Goal: Task Accomplishment & Management: Complete application form

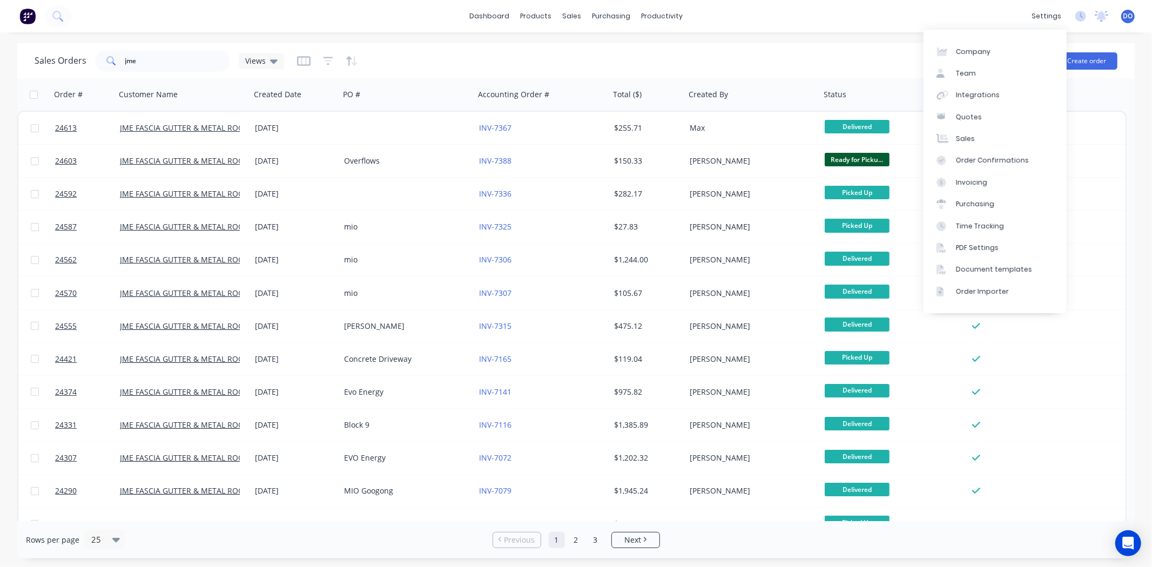
drag, startPoint x: 846, startPoint y: 57, endPoint x: 850, endPoint y: 44, distance: 13.4
click at [845, 57] on div "Sales Orders jme Views" at bounding box center [512, 61] width 954 height 26
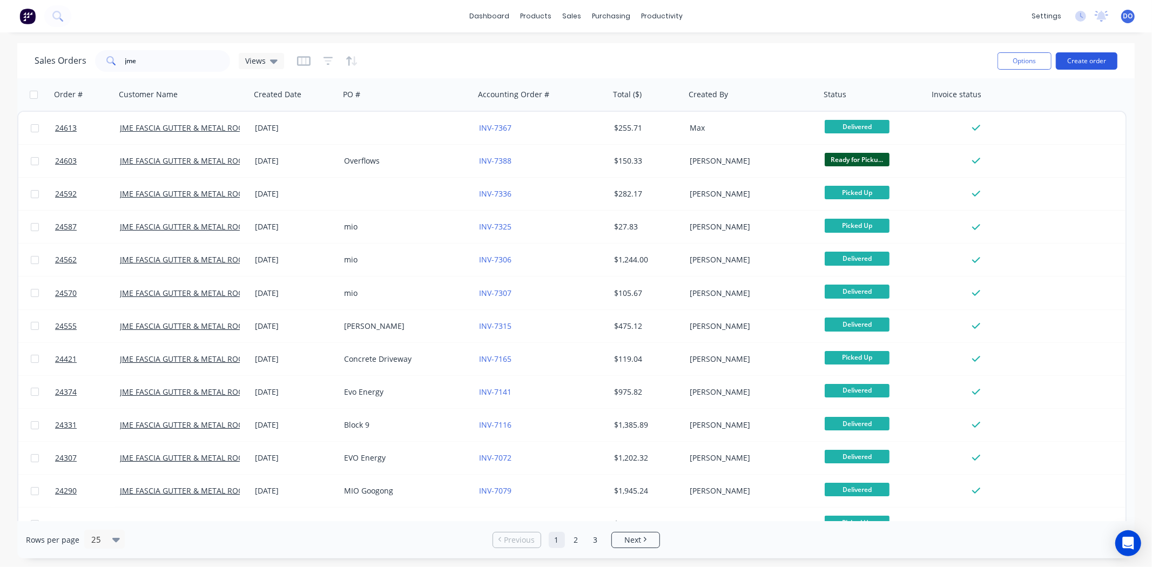
click at [1099, 57] on button "Create order" at bounding box center [1087, 60] width 62 height 17
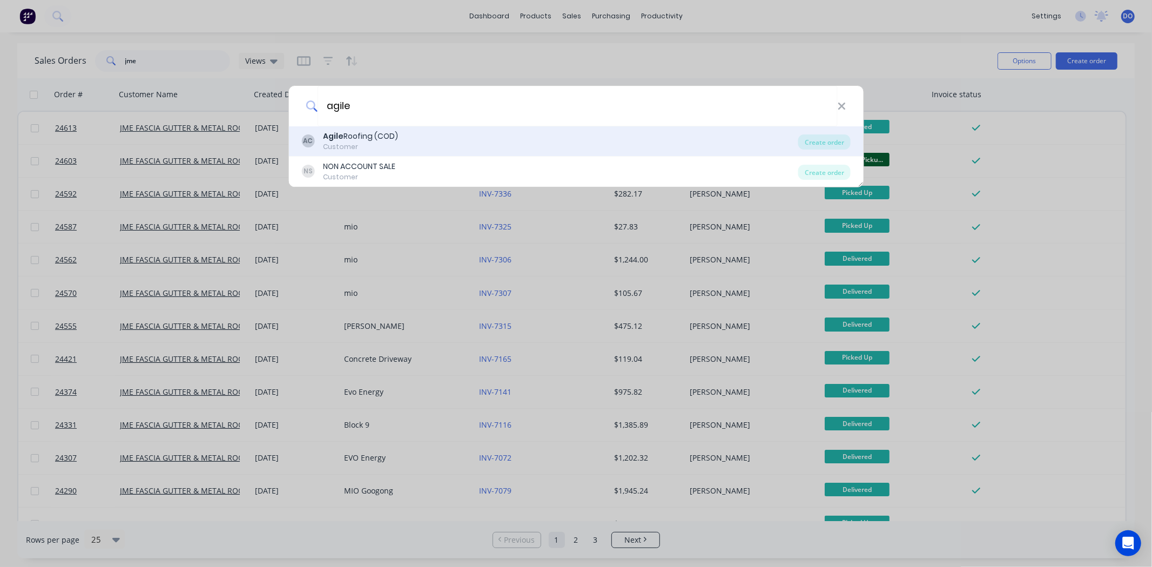
type input "agile"
click at [487, 145] on div "AC Agile Roofing (COD) Customer" at bounding box center [549, 141] width 497 height 21
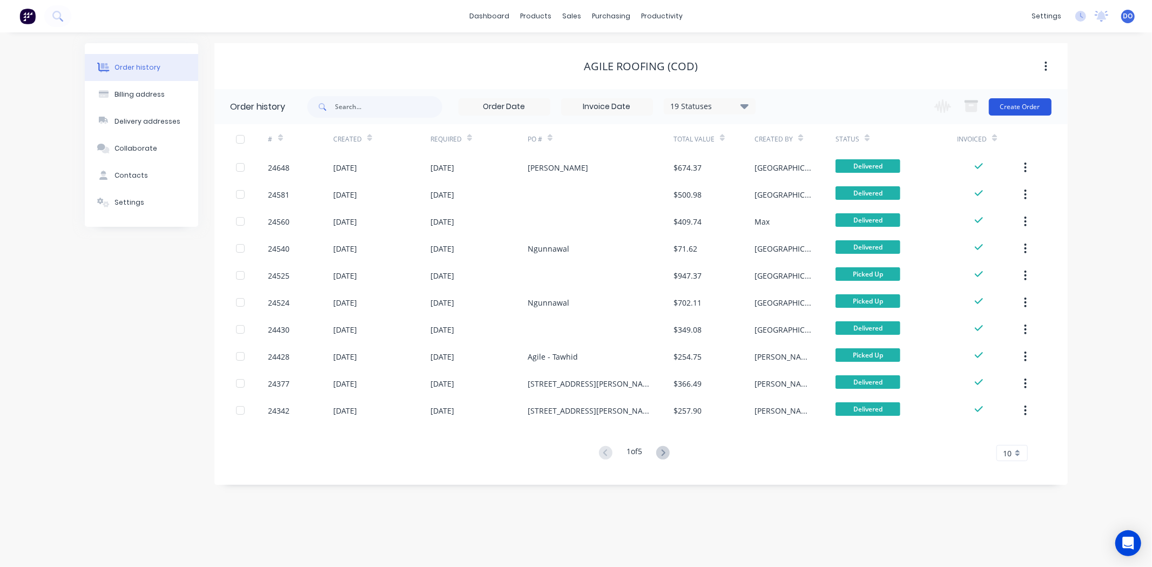
click at [1011, 105] on button "Create Order" at bounding box center [1020, 106] width 63 height 17
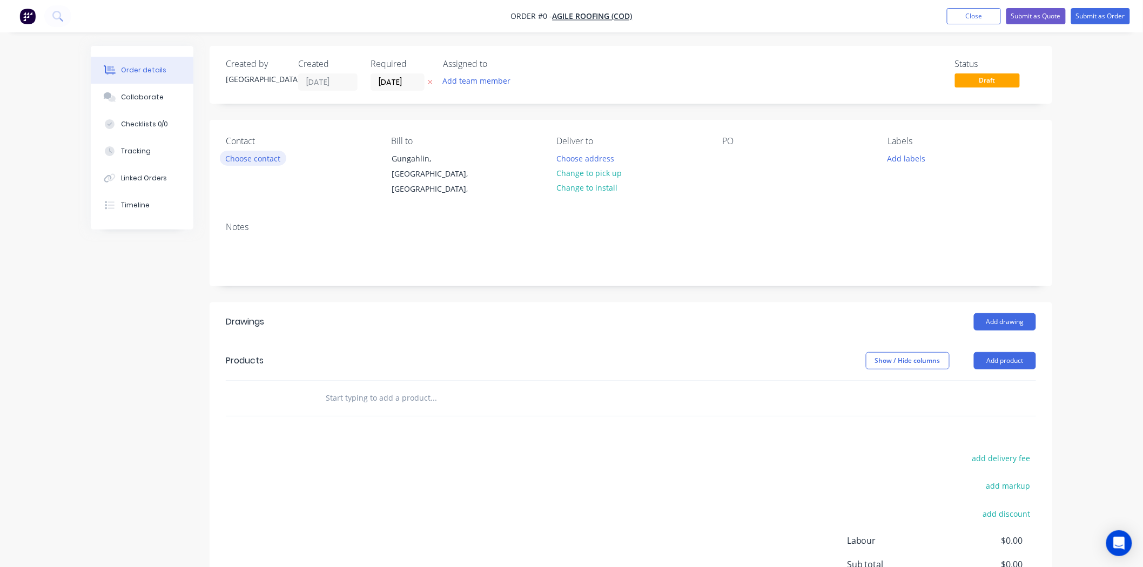
click at [274, 164] on button "Choose contact" at bounding box center [253, 158] width 66 height 15
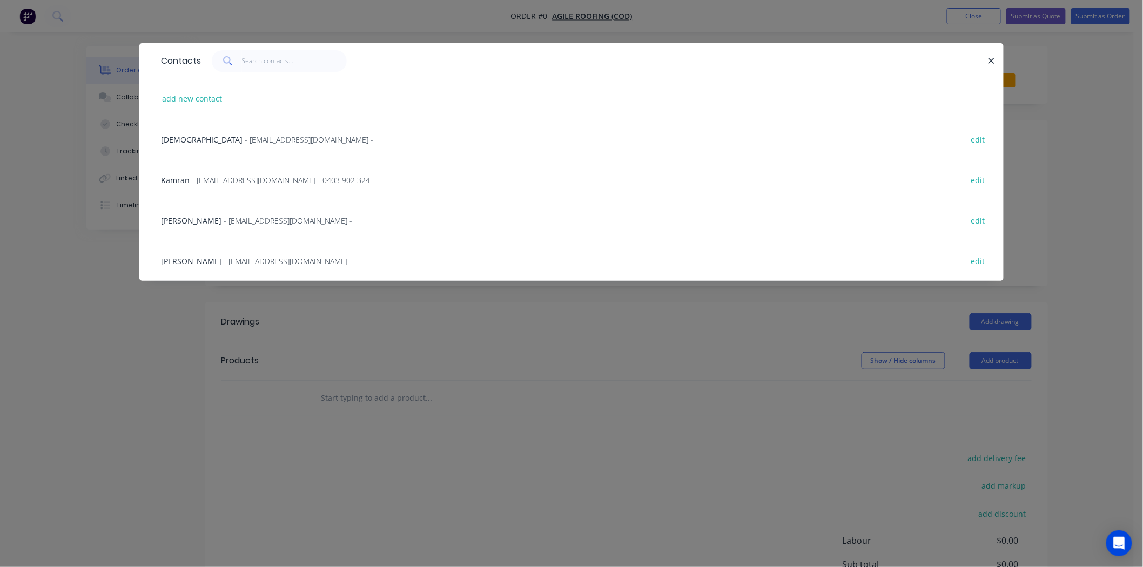
click at [225, 186] on div "Kamran - [EMAIL_ADDRESS][DOMAIN_NAME] - 0403 902 324 edit" at bounding box center [572, 179] width 832 height 41
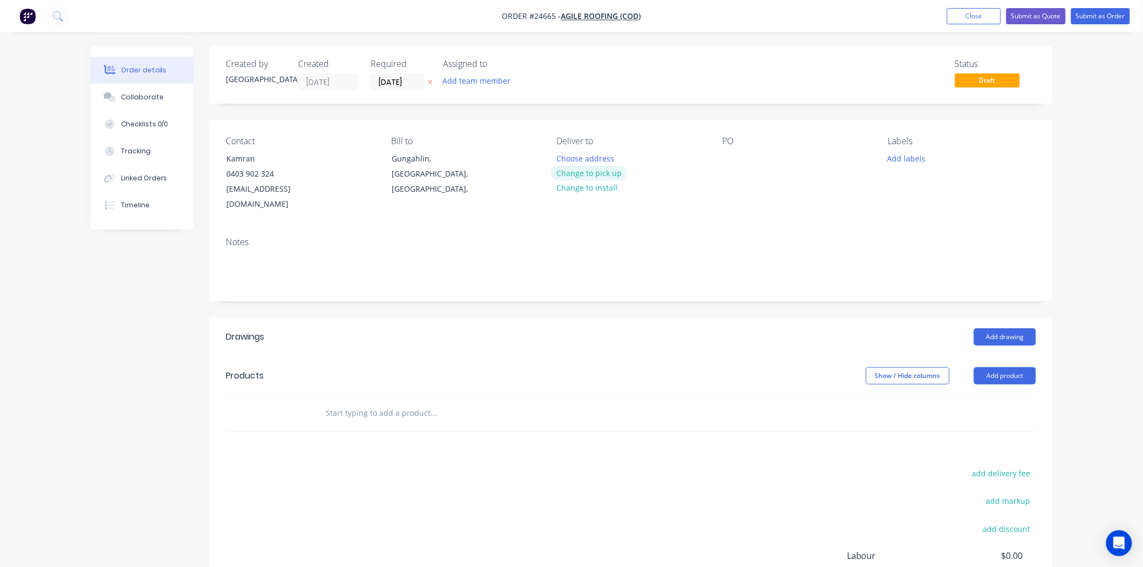
click at [595, 171] on button "Change to pick up" at bounding box center [589, 173] width 77 height 15
click at [980, 328] on button "Add drawing" at bounding box center [1005, 336] width 62 height 17
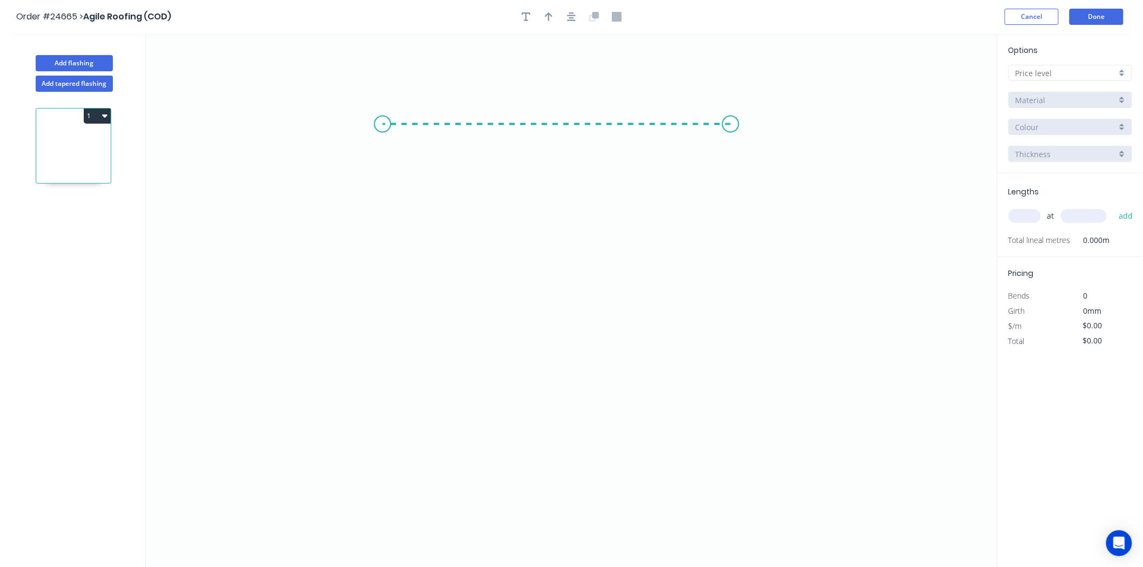
drag, startPoint x: 731, startPoint y: 124, endPoint x: 382, endPoint y: 100, distance: 349.2
click at [382, 100] on icon "0" at bounding box center [572, 300] width 852 height 534
click at [355, 398] on icon "0 ?" at bounding box center [572, 300] width 852 height 534
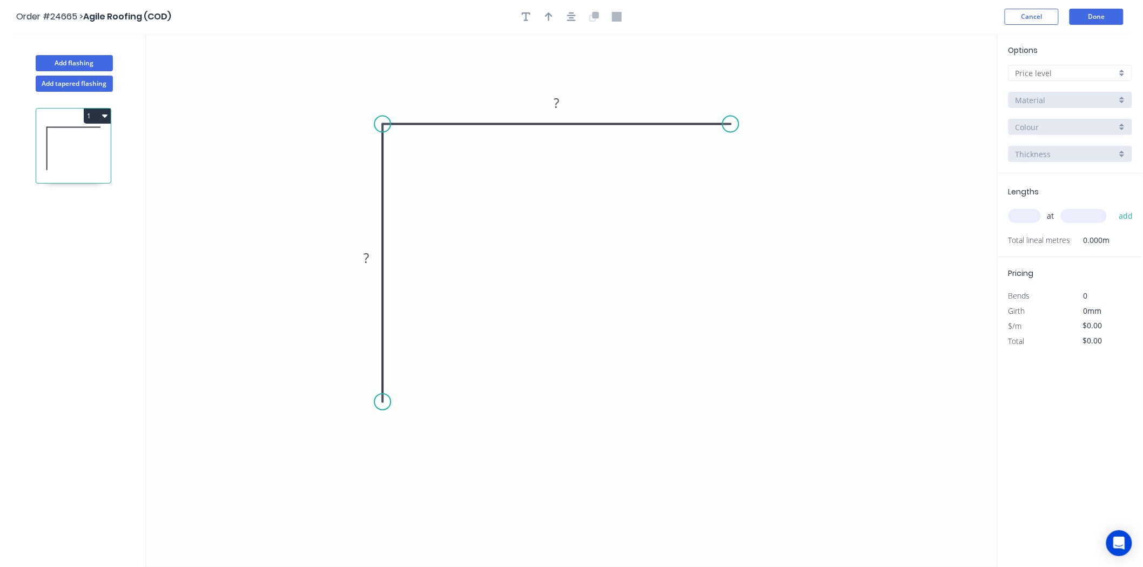
drag, startPoint x: 362, startPoint y: 402, endPoint x: 372, endPoint y: 403, distance: 9.9
click at [372, 403] on icon "0 ? ?" at bounding box center [572, 300] width 852 height 534
click at [373, 264] on rect at bounding box center [366, 259] width 22 height 15
click at [539, 17] on div at bounding box center [571, 17] width 113 height 16
click at [551, 19] on icon "button" at bounding box center [549, 17] width 8 height 10
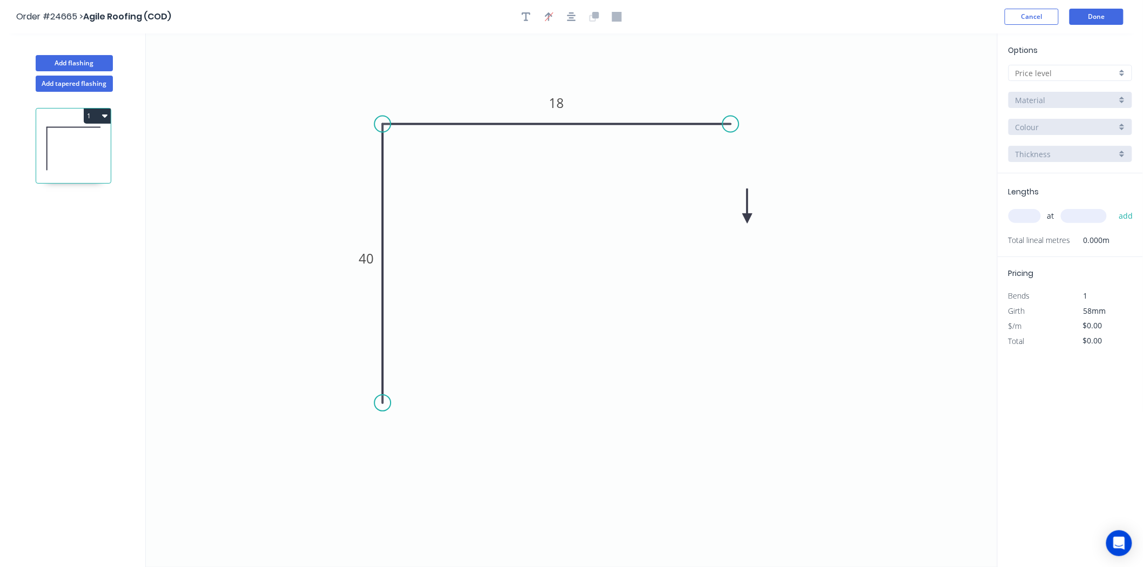
drag, startPoint x: 942, startPoint y: 84, endPoint x: 524, endPoint y: 265, distance: 454.8
click at [743, 224] on icon at bounding box center [748, 206] width 10 height 35
click at [524, 265] on icon at bounding box center [525, 251] width 10 height 35
click at [524, 265] on icon at bounding box center [532, 255] width 31 height 31
click at [524, 265] on icon at bounding box center [537, 264] width 35 height 10
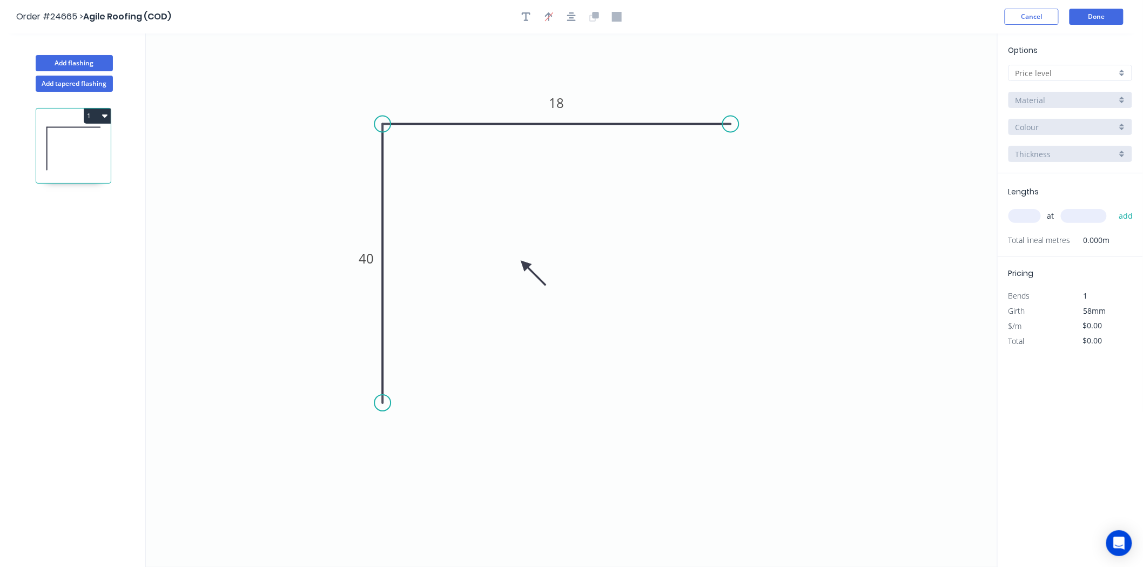
click at [1096, 78] on input "text" at bounding box center [1065, 73] width 101 height 11
click at [1060, 182] on div "F" at bounding box center [1070, 188] width 123 height 19
type input "F"
type input "$5.67"
click at [1081, 120] on div "Basalt" at bounding box center [1070, 127] width 124 height 16
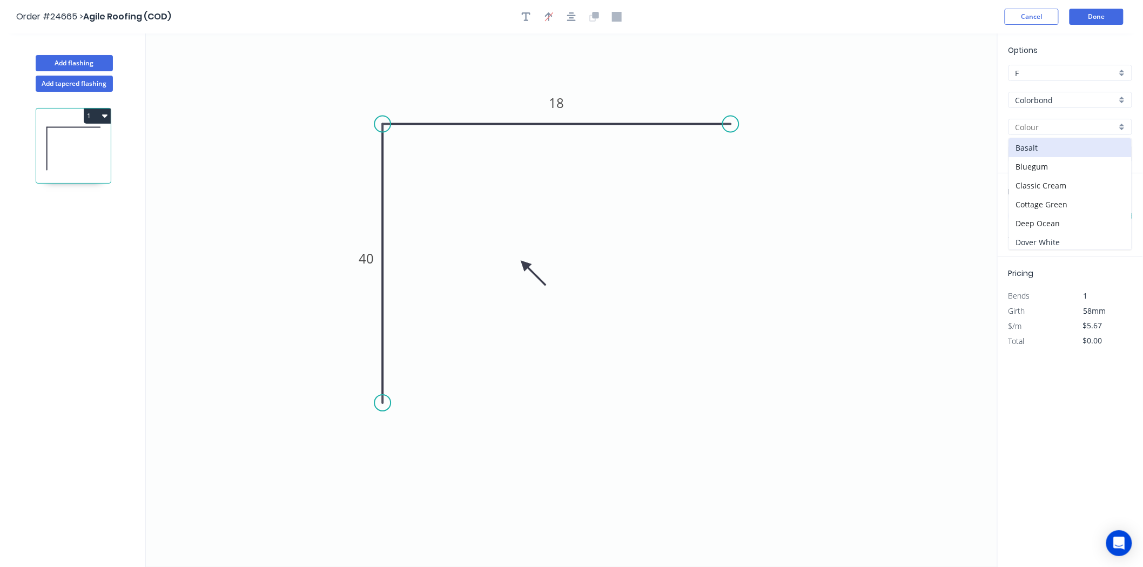
click at [1065, 238] on div "Dover White" at bounding box center [1070, 242] width 123 height 19
type input "Dover White"
click at [1014, 216] on input "text" at bounding box center [1024, 216] width 32 height 14
type input "7"
type input "2400"
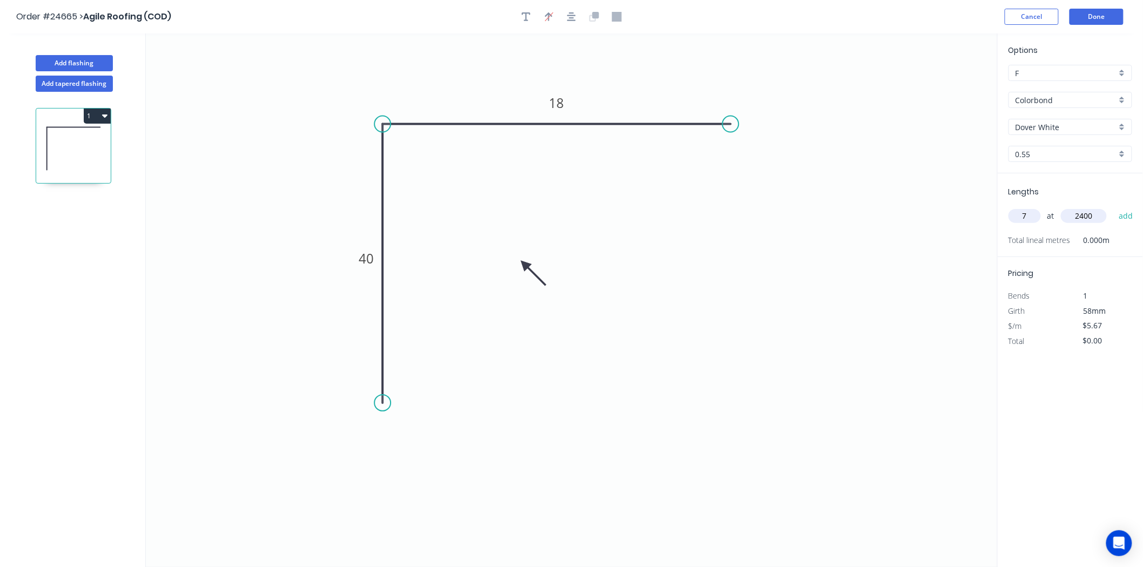
click at [1113, 207] on button "add" at bounding box center [1125, 216] width 25 height 18
type input "$95.26"
click at [1114, 22] on button "Done" at bounding box center [1096, 17] width 54 height 16
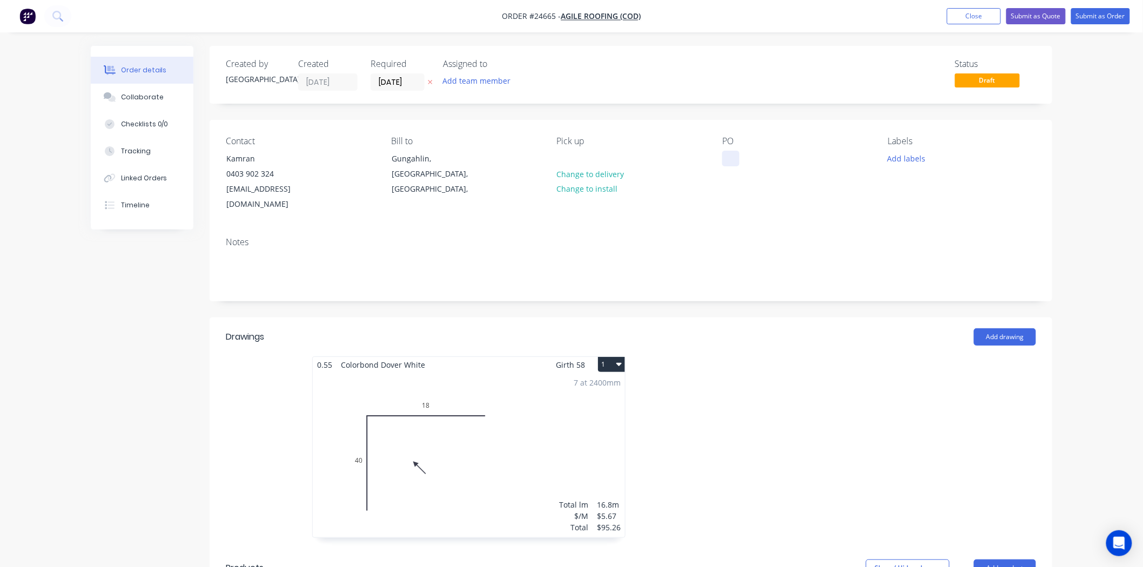
click at [728, 156] on div at bounding box center [730, 159] width 17 height 16
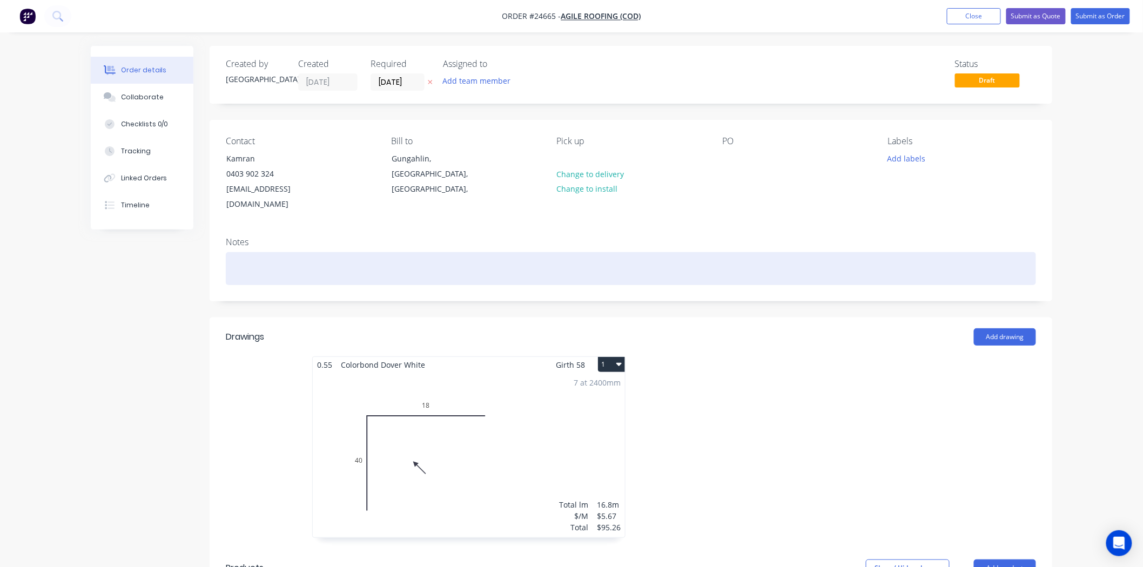
click at [705, 255] on div at bounding box center [631, 268] width 810 height 33
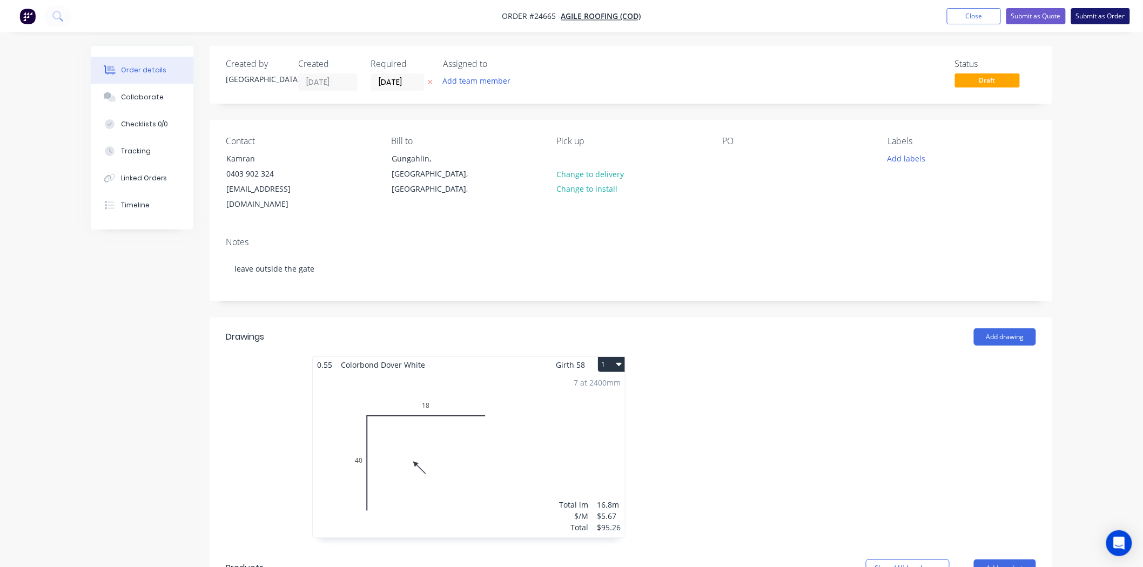
click at [1108, 18] on button "Submit as Order" at bounding box center [1100, 16] width 59 height 16
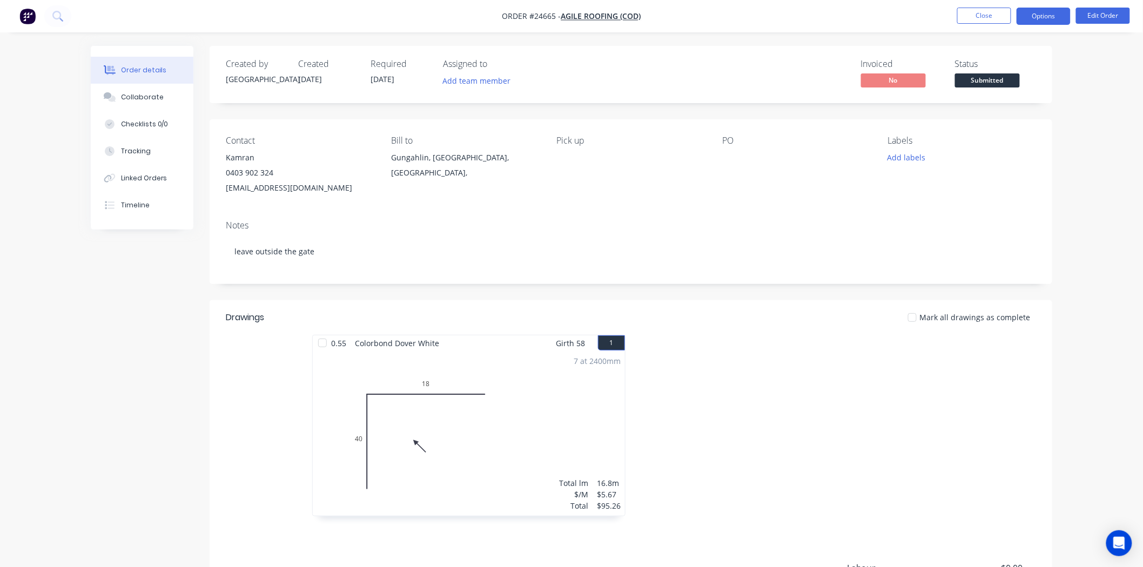
click at [1050, 9] on button "Options" at bounding box center [1044, 16] width 54 height 17
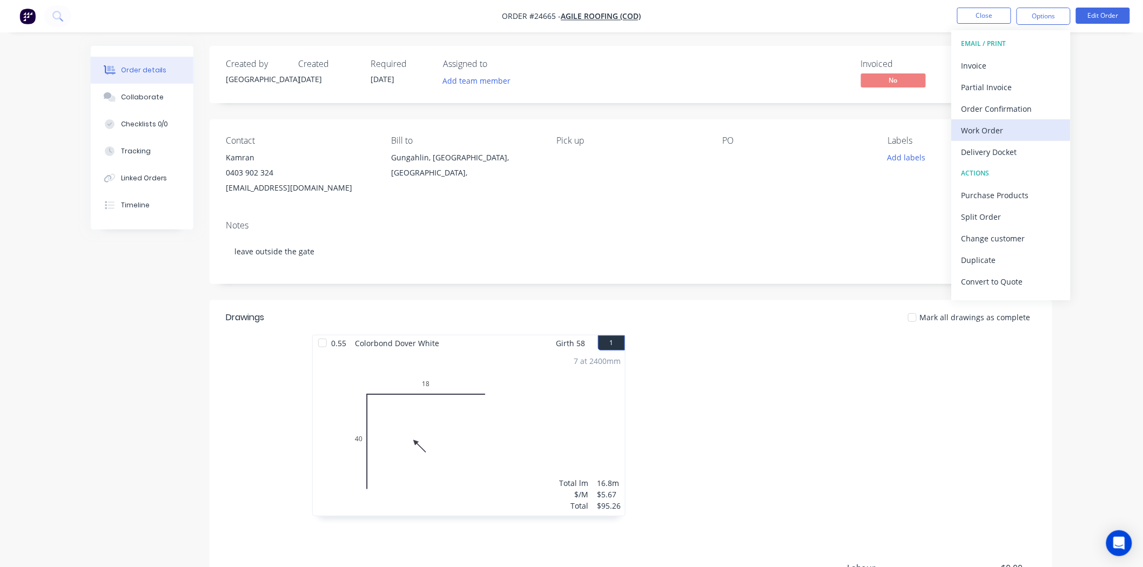
click at [971, 130] on div "Work Order" at bounding box center [1010, 131] width 99 height 16
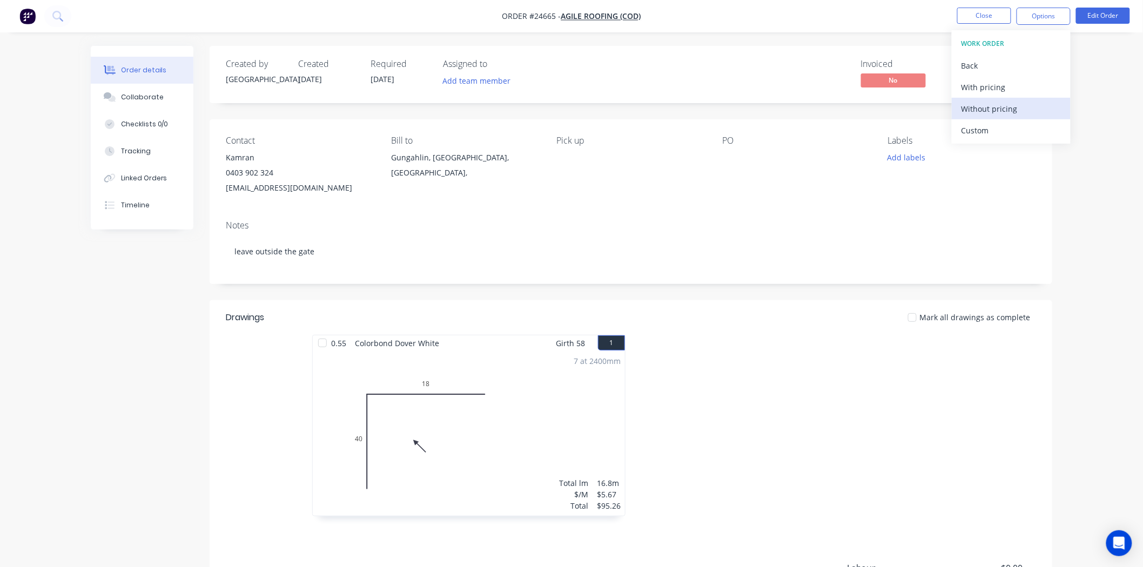
click at [987, 108] on div "Without pricing" at bounding box center [1010, 109] width 99 height 16
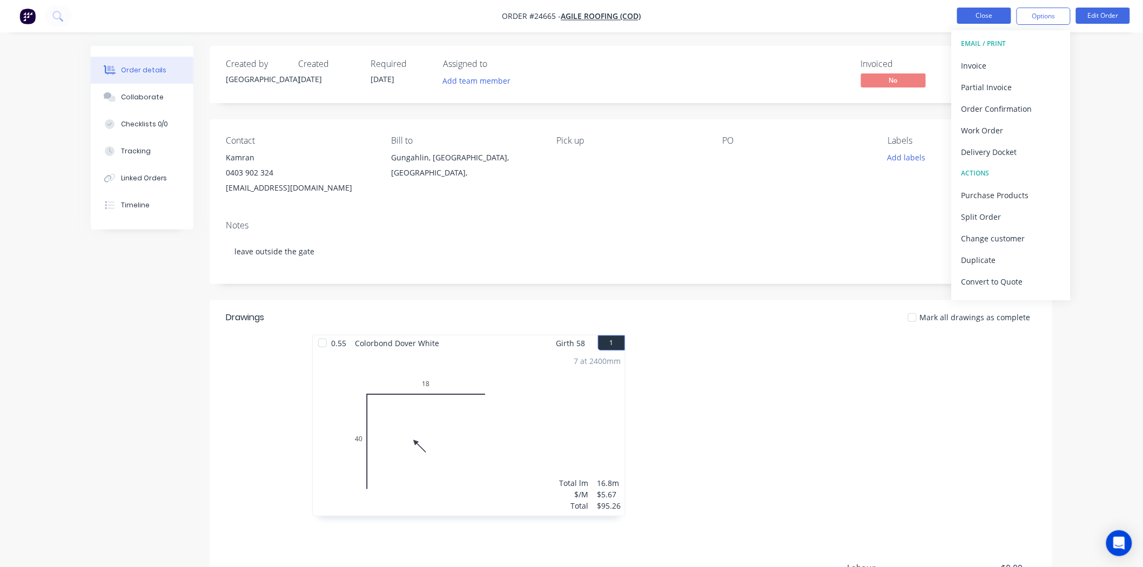
click at [992, 19] on button "Close" at bounding box center [984, 16] width 54 height 16
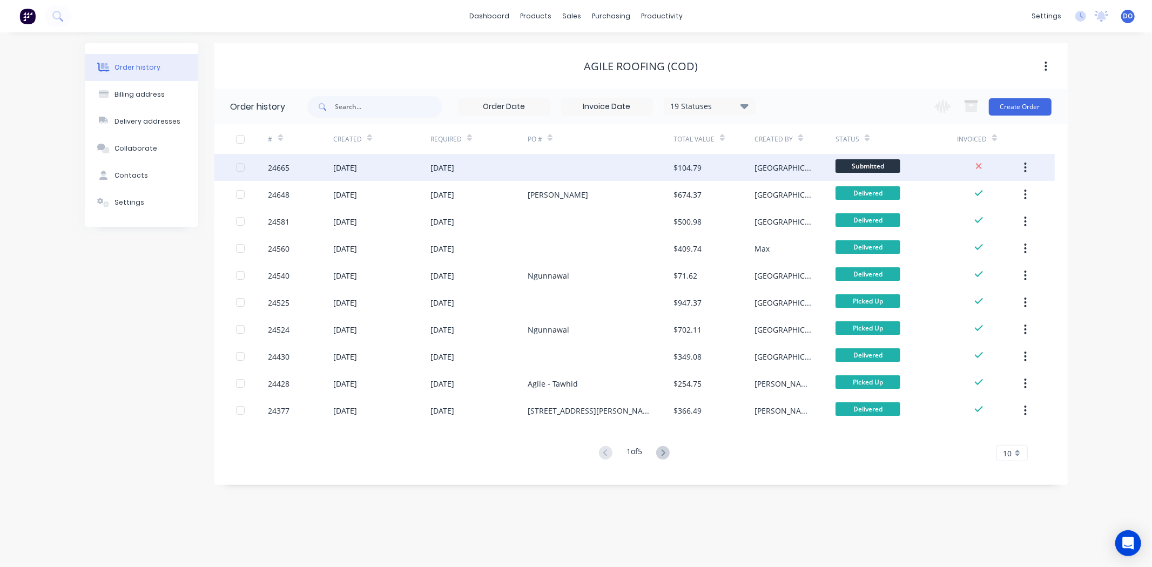
click at [630, 158] on div at bounding box center [601, 167] width 146 height 27
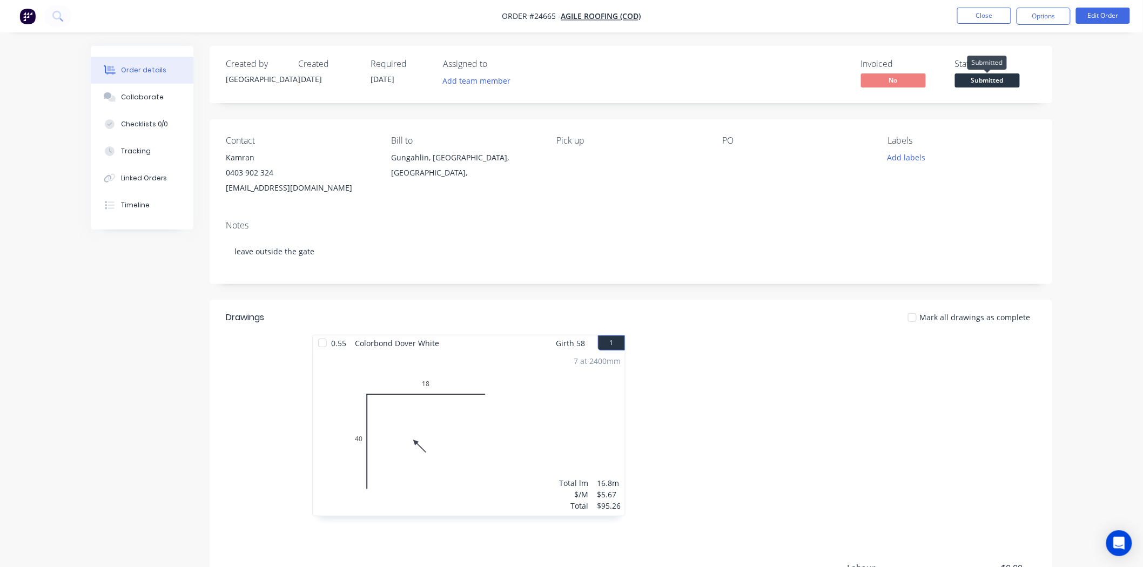
click at [1015, 77] on span "Submitted" at bounding box center [987, 80] width 65 height 14
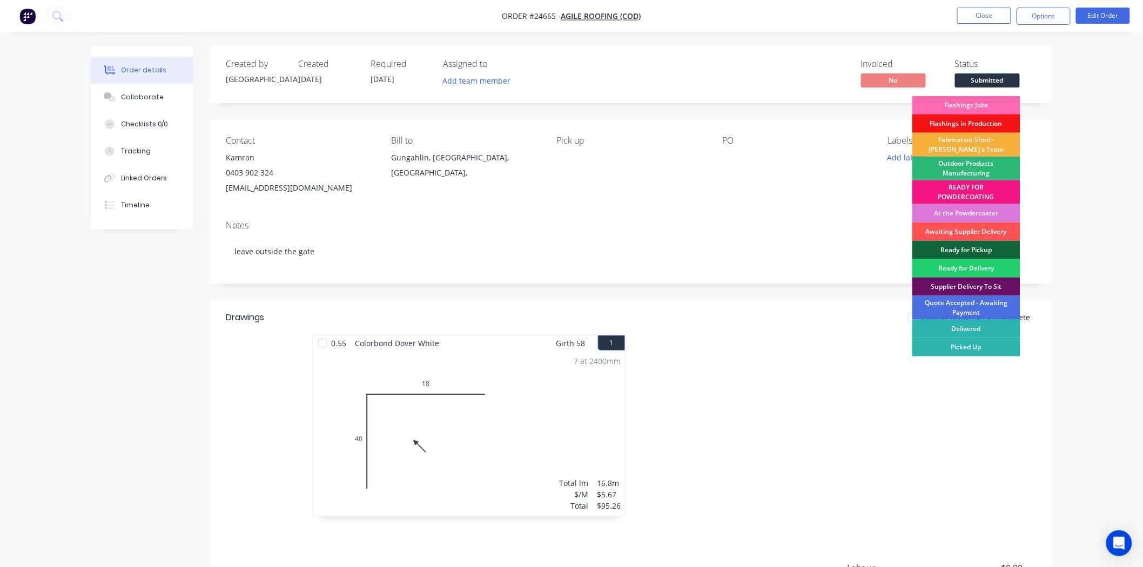
click at [987, 105] on div "Flashings Jobs" at bounding box center [966, 105] width 108 height 18
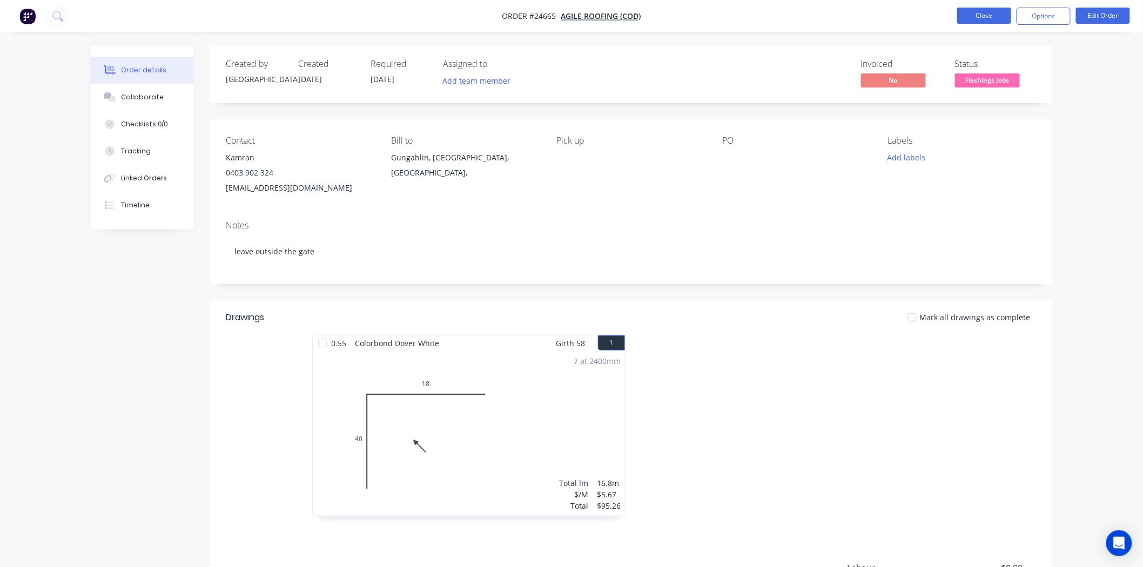
click at [994, 11] on button "Close" at bounding box center [984, 16] width 54 height 16
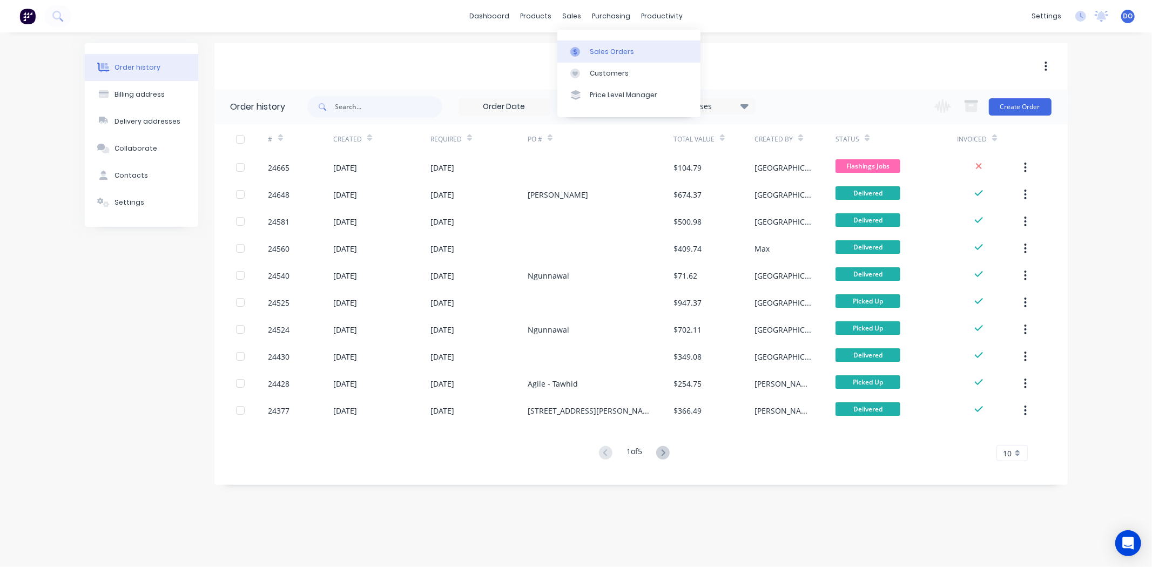
click at [575, 41] on link "Sales Orders" at bounding box center [628, 52] width 143 height 22
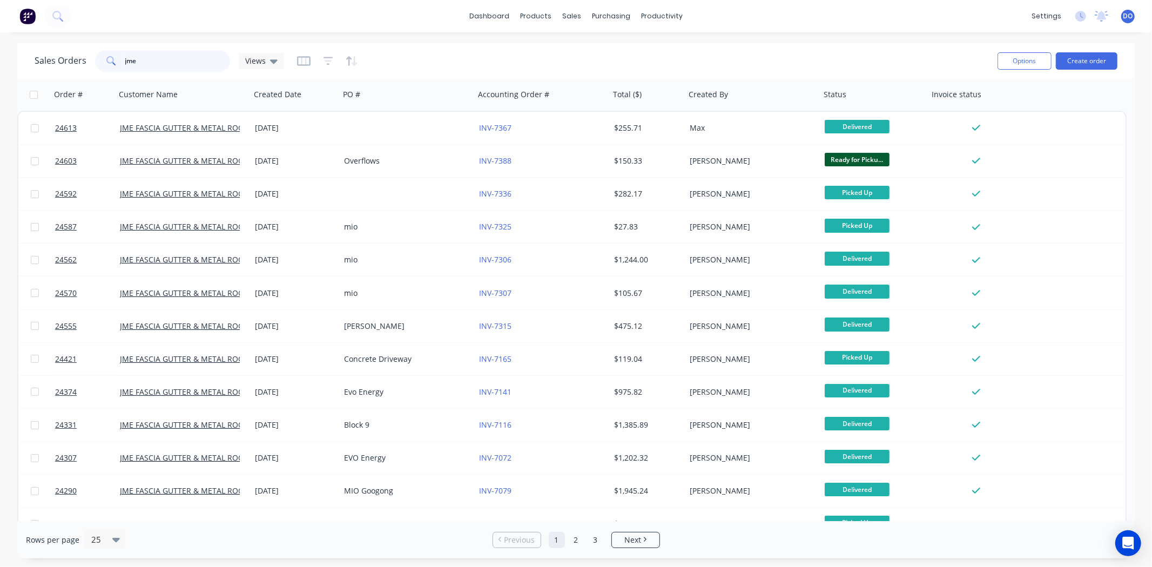
drag, startPoint x: 187, startPoint y: 65, endPoint x: 119, endPoint y: 56, distance: 69.1
click at [119, 56] on div "jme" at bounding box center [162, 61] width 135 height 22
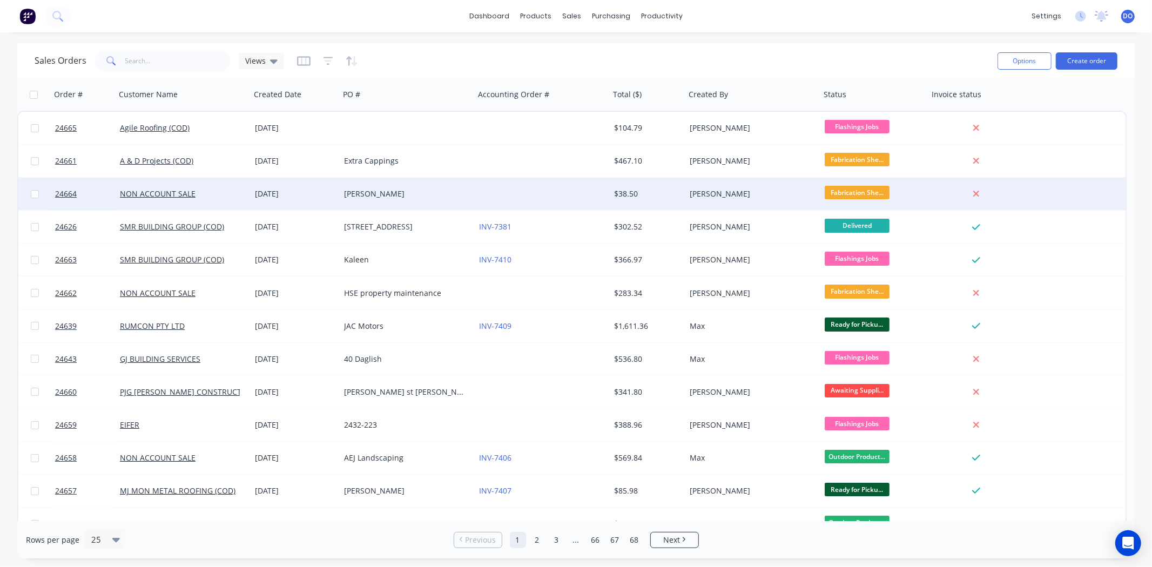
click at [454, 201] on div "[PERSON_NAME]" at bounding box center [407, 194] width 135 height 32
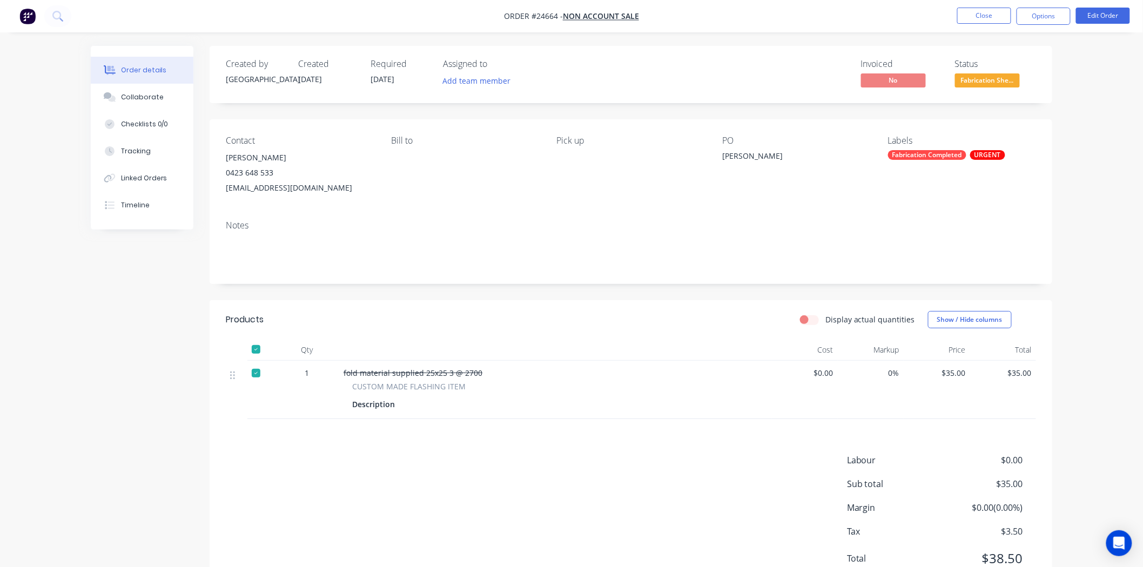
click at [979, 85] on span "Fabrication She..." at bounding box center [987, 80] width 65 height 14
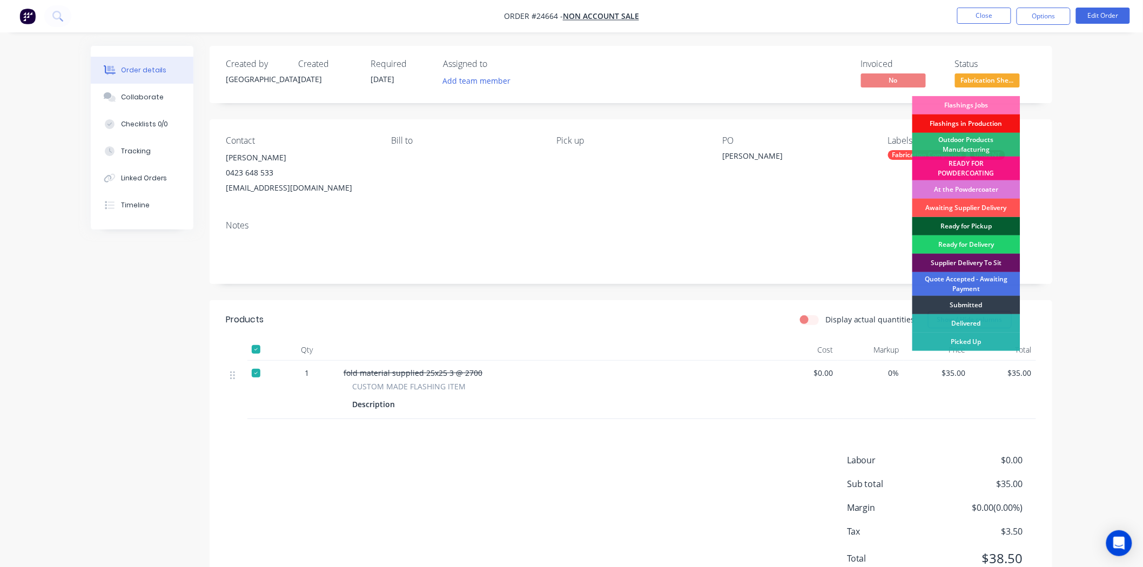
click at [992, 227] on div "Ready for Pickup" at bounding box center [966, 226] width 108 height 18
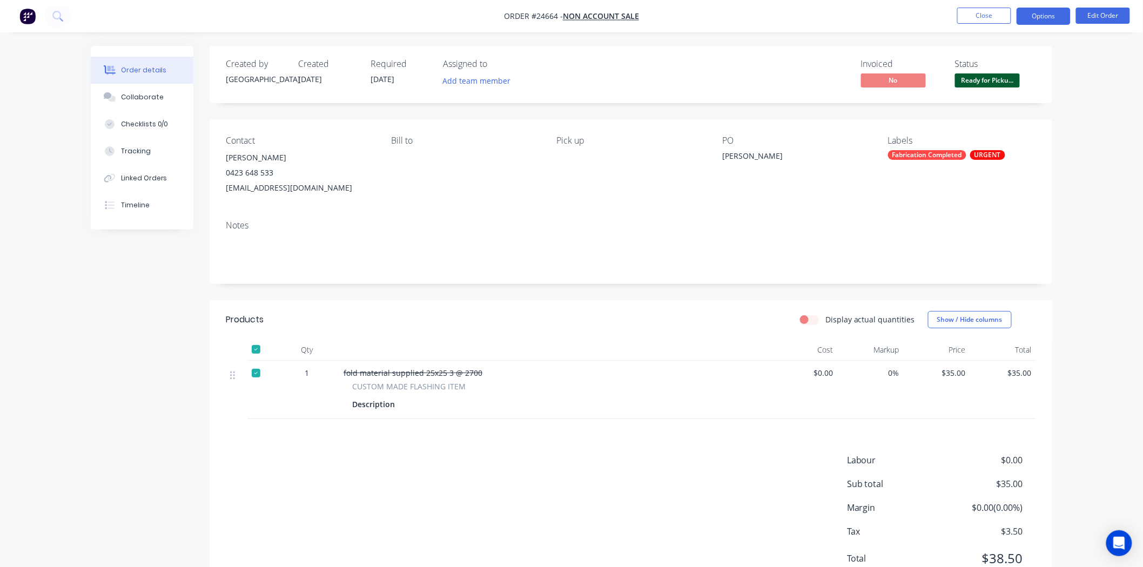
click at [1038, 21] on button "Options" at bounding box center [1044, 16] width 54 height 17
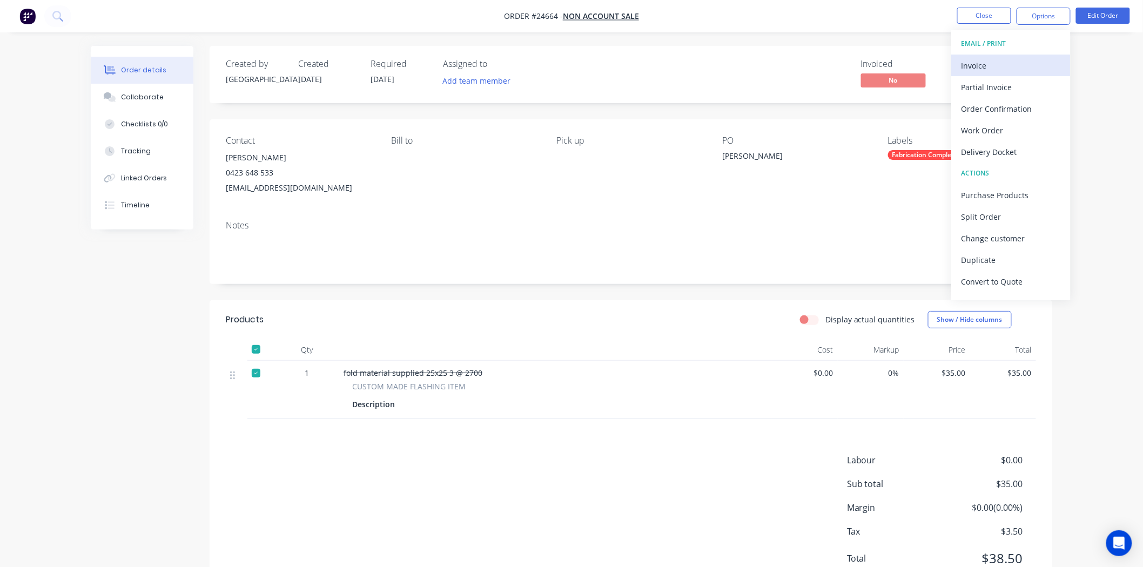
click at [1005, 61] on div "Invoice" at bounding box center [1010, 66] width 99 height 16
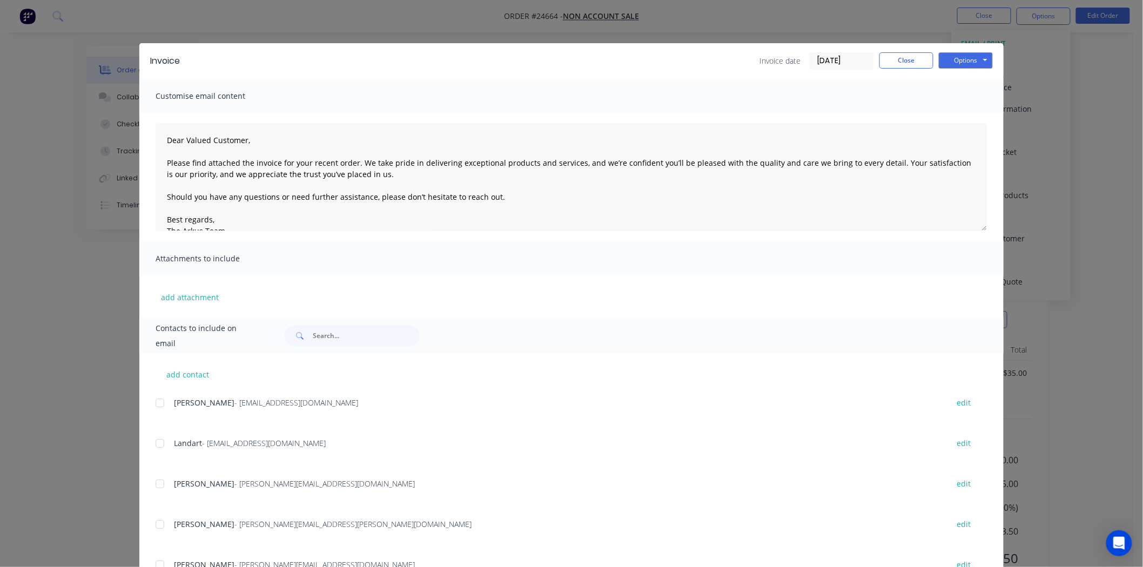
click at [954, 72] on div "Invoice Invoice date [DATE] Close Options Preview Print Email" at bounding box center [571, 60] width 864 height 35
click at [963, 50] on div "Invoice Invoice date [DATE] Close Options Preview Print Email" at bounding box center [571, 60] width 864 height 35
click at [964, 60] on button "Options" at bounding box center [966, 60] width 54 height 16
click at [964, 95] on button "Print" at bounding box center [973, 98] width 69 height 18
click at [886, 55] on button "Close" at bounding box center [906, 60] width 54 height 16
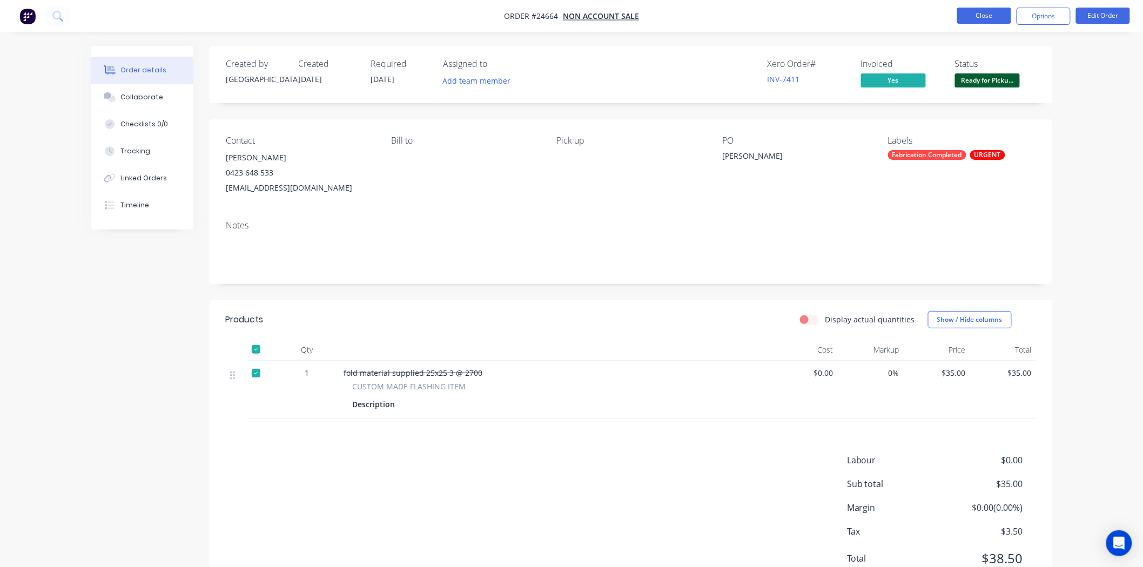
click at [974, 14] on button "Close" at bounding box center [984, 16] width 54 height 16
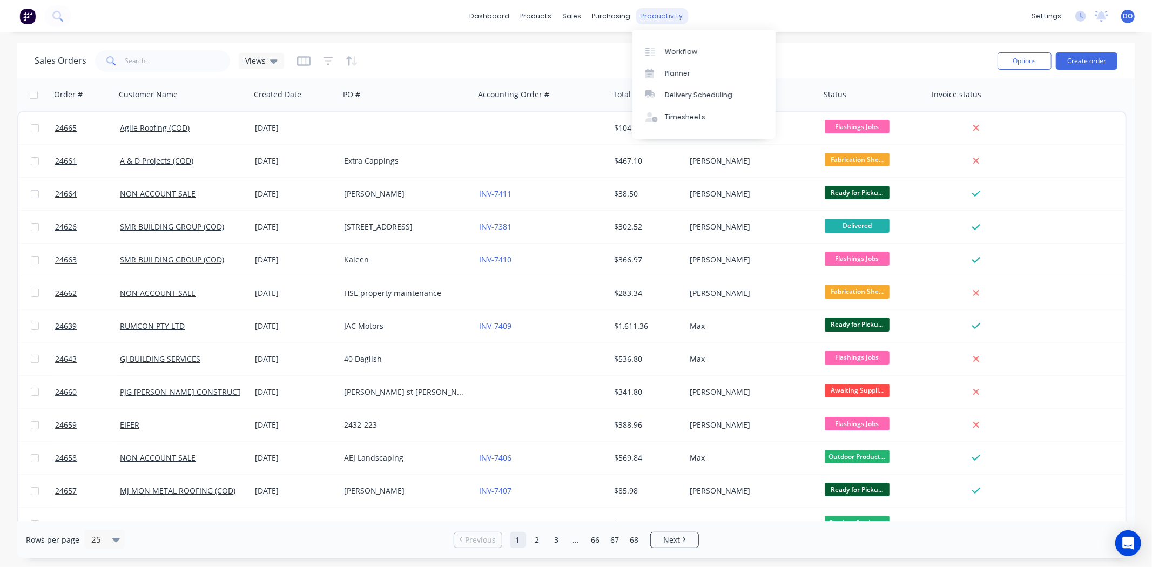
click at [652, 22] on div "productivity" at bounding box center [662, 16] width 52 height 16
click at [148, 62] on input "text" at bounding box center [177, 61] width 105 height 22
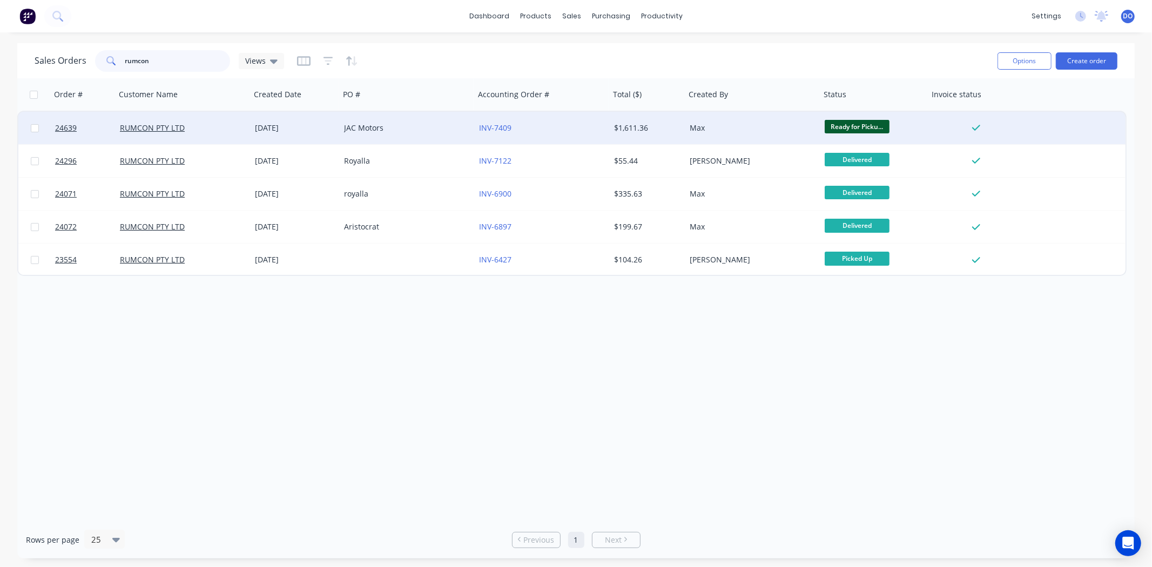
type input "rumcon"
click at [433, 127] on div "JAC Motors" at bounding box center [404, 128] width 120 height 11
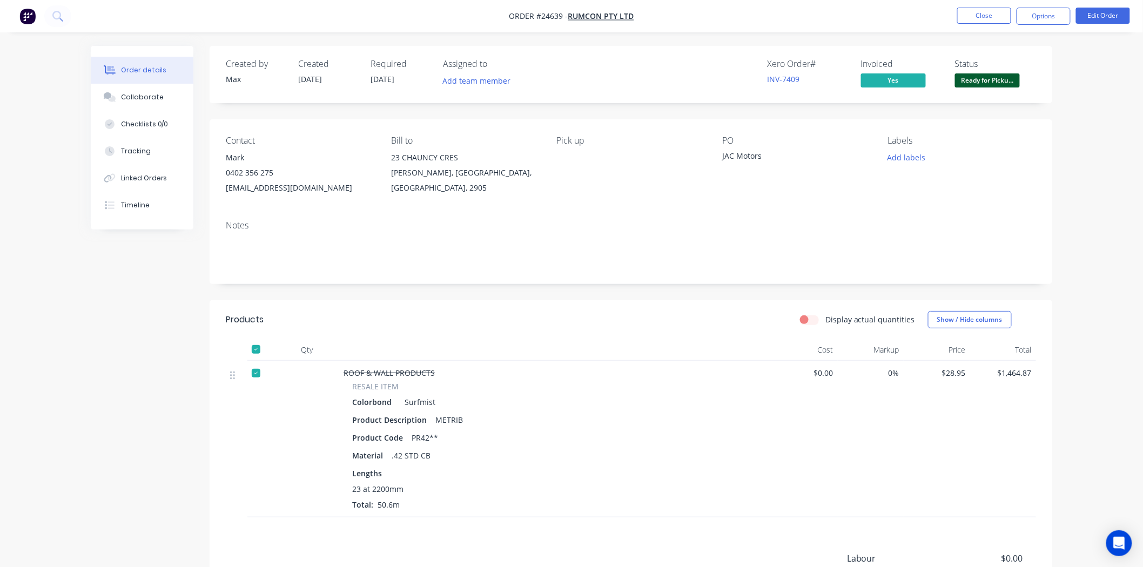
click at [984, 2] on nav "Order #24639 - RUMCON PTY LTD Close Options Edit Order" at bounding box center [571, 16] width 1143 height 32
click at [984, 8] on button "Close" at bounding box center [984, 16] width 54 height 16
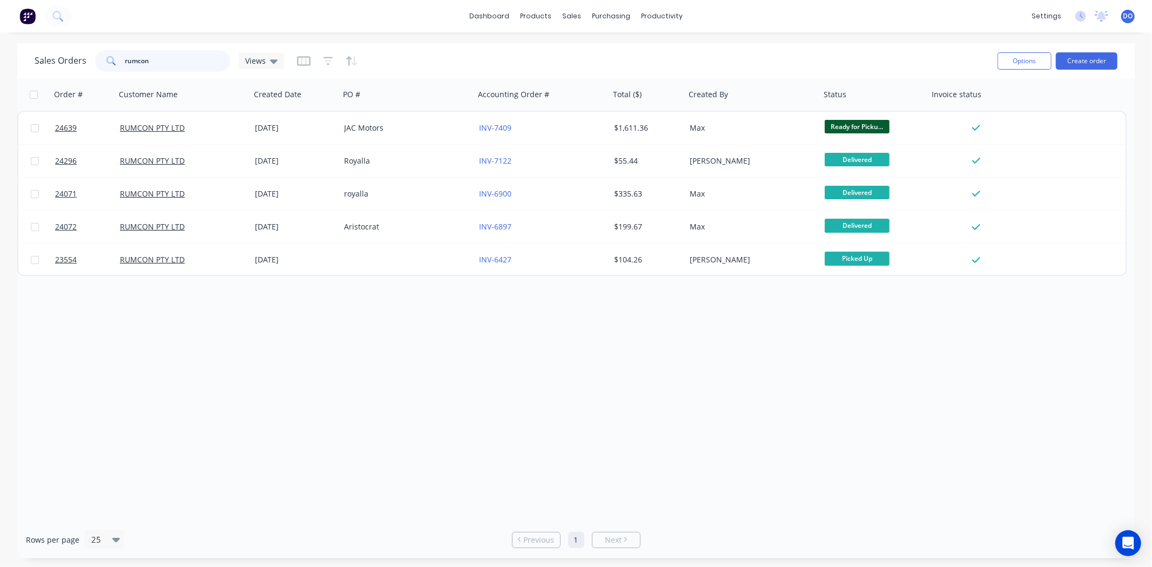
drag, startPoint x: 199, startPoint y: 57, endPoint x: 12, endPoint y: 57, distance: 186.3
click at [12, 57] on div "Sales Orders rumcon Views Options Create order Order # Customer Name Created Da…" at bounding box center [576, 300] width 1152 height 515
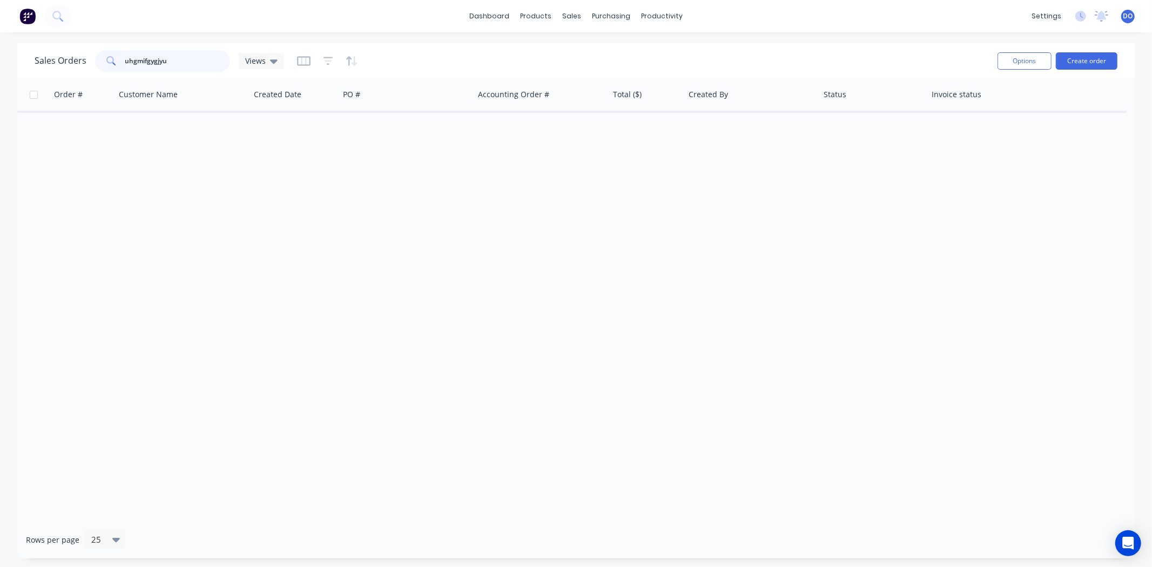
type input "uhgmifgygjyur"
